Goal: Task Accomplishment & Management: Complete application form

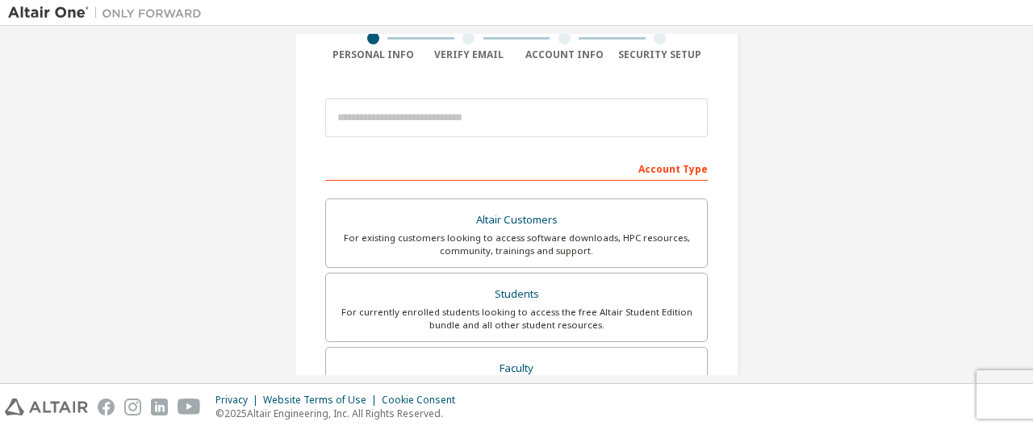
scroll to position [98, 0]
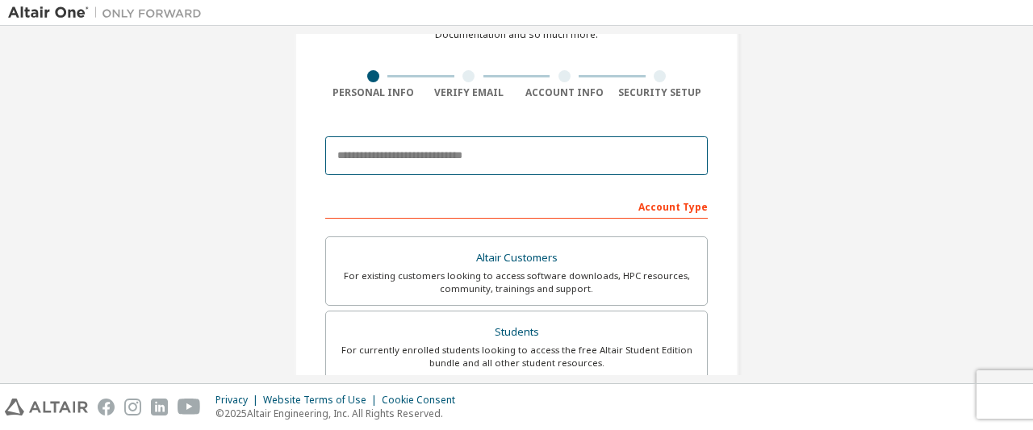
click at [589, 164] on input "email" at bounding box center [516, 155] width 383 height 39
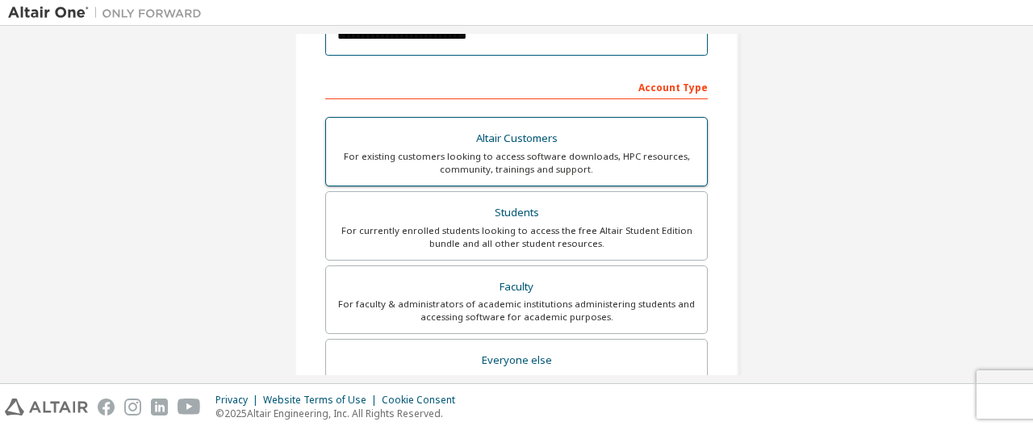
scroll to position [283, 0]
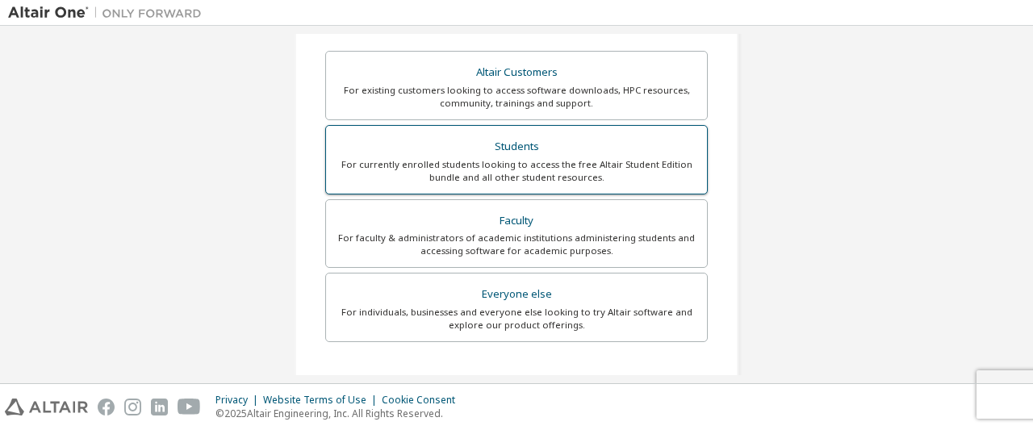
type input "**********"
click at [643, 165] on div "For currently enrolled students looking to access the free Altair Student Editi…" at bounding box center [517, 171] width 362 height 26
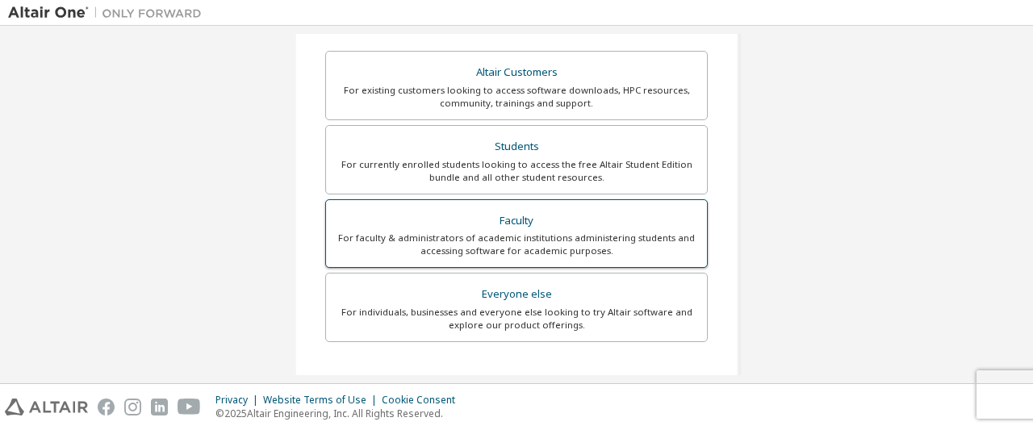
click at [657, 232] on div "For faculty & administrators of academic institutions administering students an…" at bounding box center [517, 245] width 362 height 26
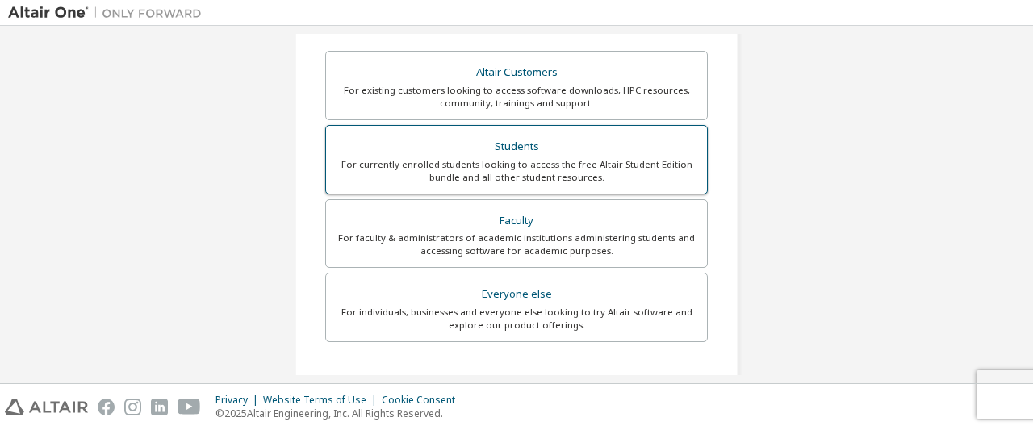
click at [665, 158] on div "For currently enrolled students looking to access the free Altair Student Editi…" at bounding box center [517, 171] width 362 height 26
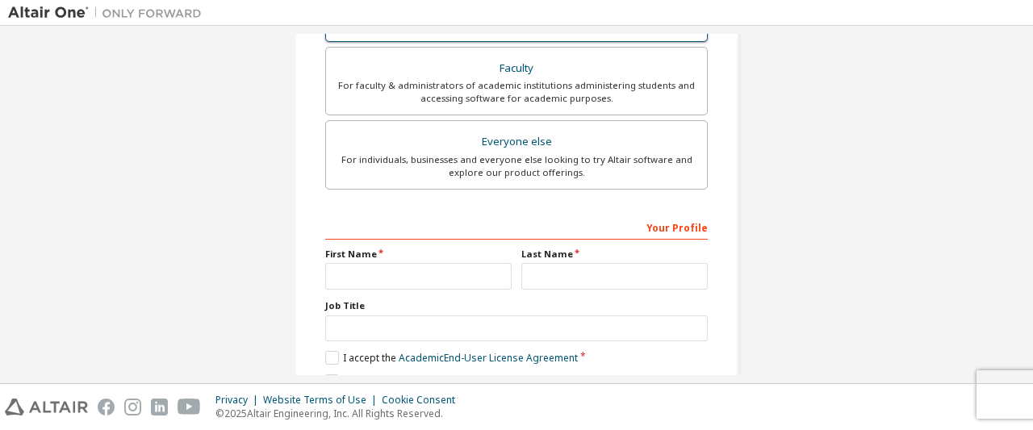
scroll to position [509, 0]
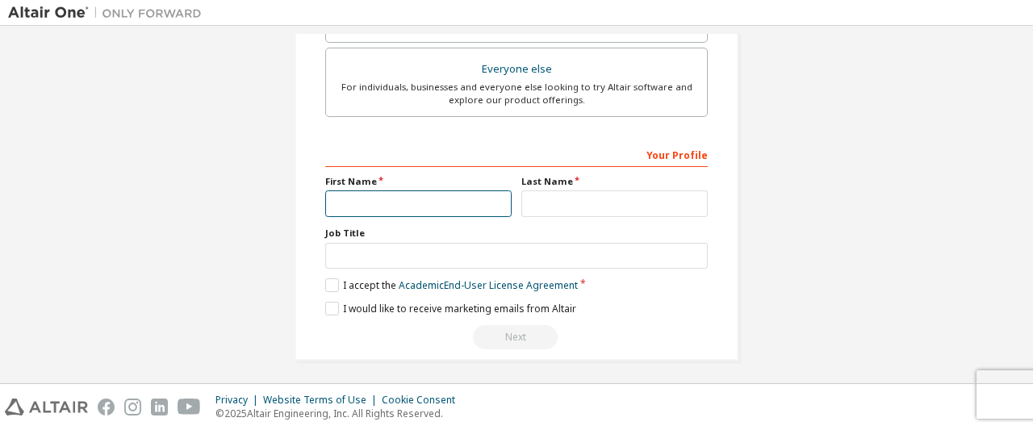
click at [480, 204] on input "text" at bounding box center [418, 204] width 186 height 27
type input "*********"
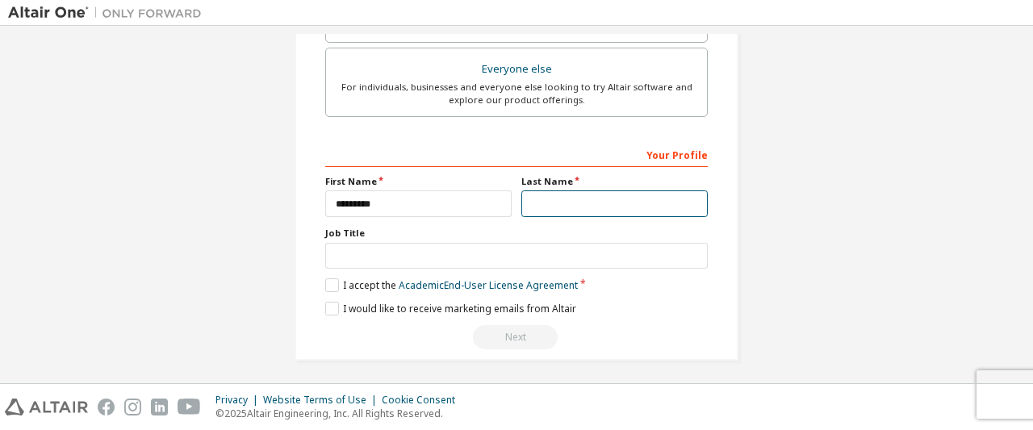
click at [593, 196] on input "text" at bounding box center [614, 204] width 186 height 27
type input "*********"
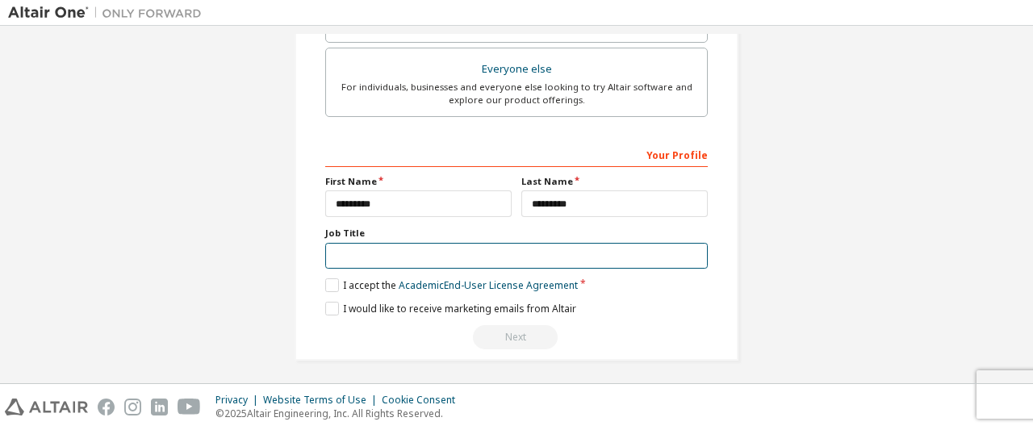
click at [552, 249] on input "text" at bounding box center [516, 256] width 383 height 27
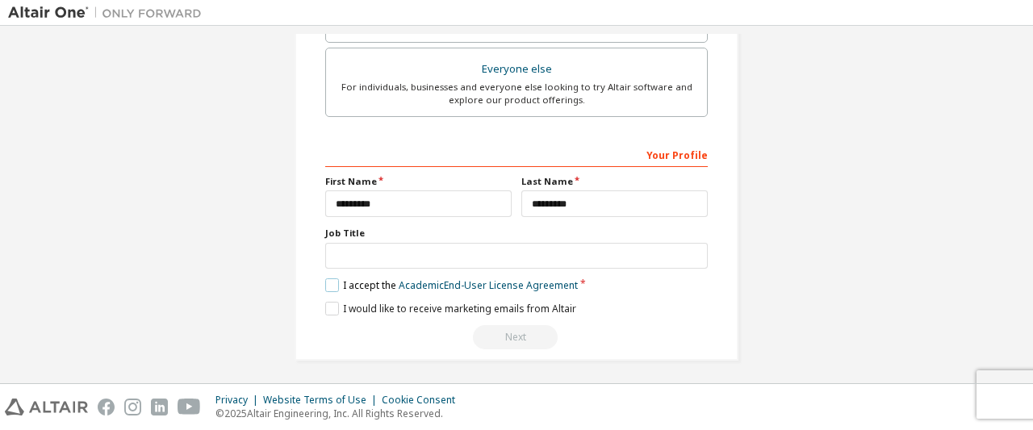
click at [331, 278] on label "I accept the Academic End-User License Agreement" at bounding box center [451, 285] width 253 height 14
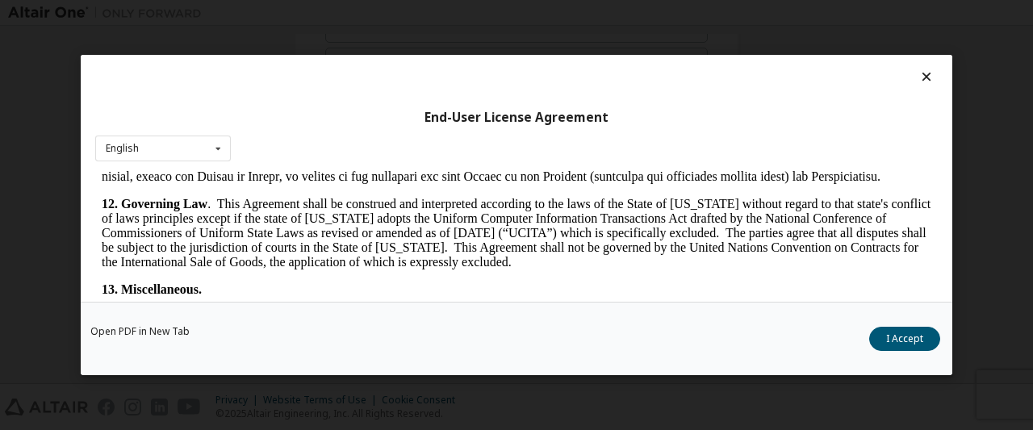
scroll to position [2717, 0]
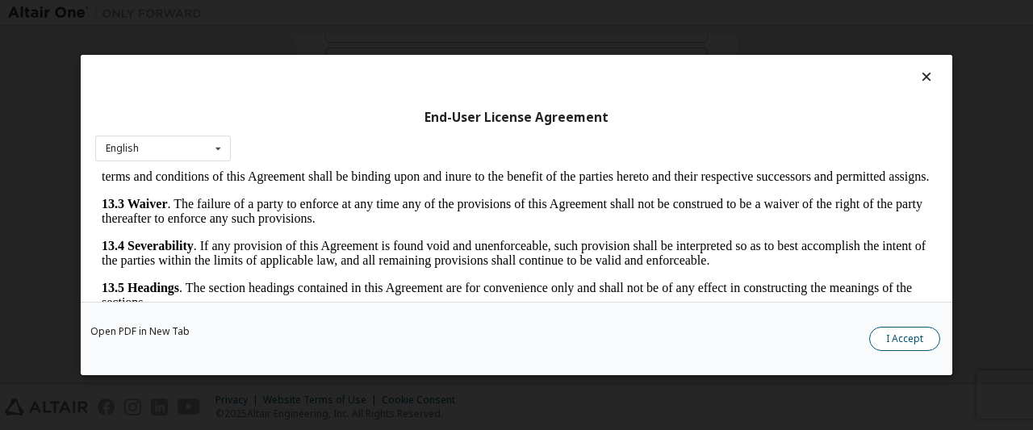
click at [885, 337] on button "I Accept" at bounding box center [904, 339] width 71 height 24
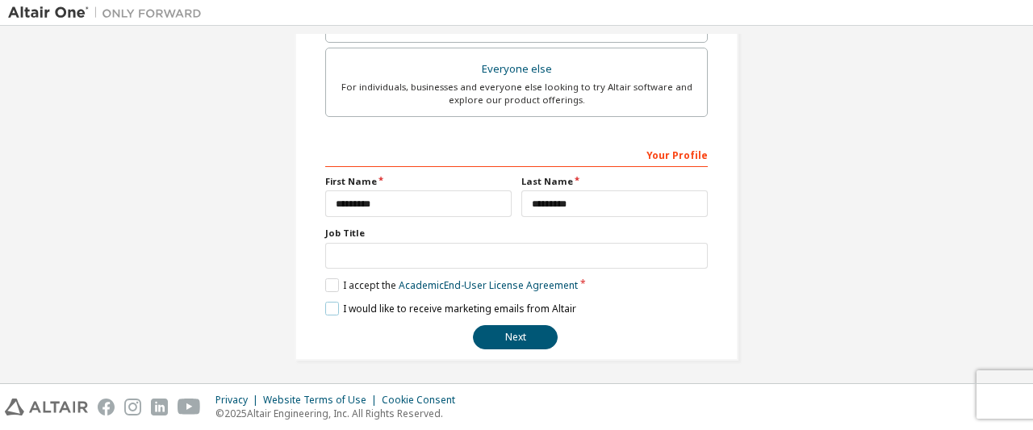
click at [330, 308] on label "I would like to receive marketing emails from Altair" at bounding box center [450, 309] width 251 height 14
click at [517, 332] on button "Next" at bounding box center [515, 337] width 85 height 24
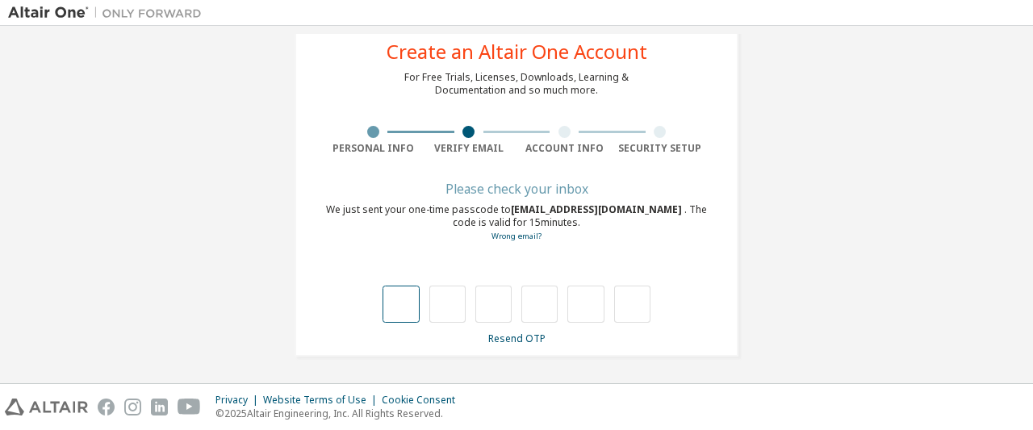
click at [404, 312] on input "text" at bounding box center [401, 304] width 36 height 37
type input "*"
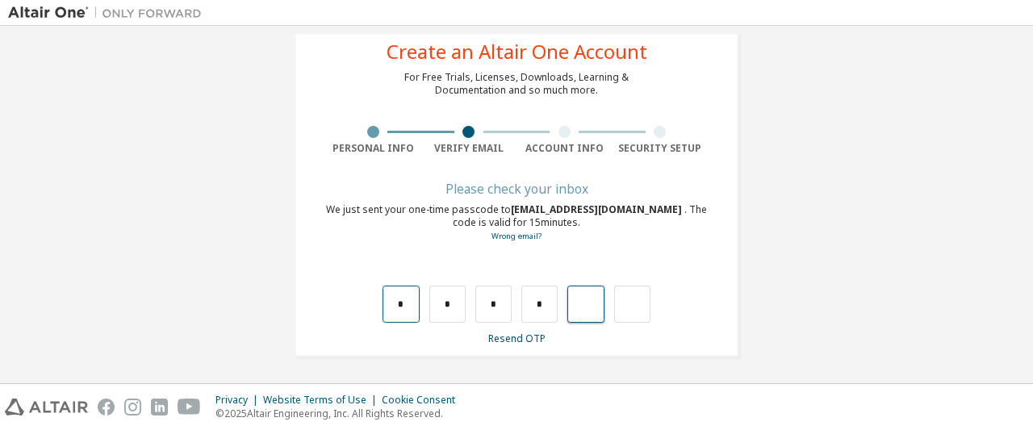
type input "*"
